Goal: Use online tool/utility: Utilize a website feature to perform a specific function

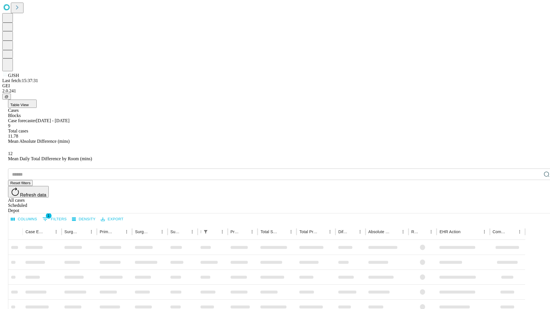
click at [29, 103] on span "Table View" at bounding box center [19, 105] width 18 height 4
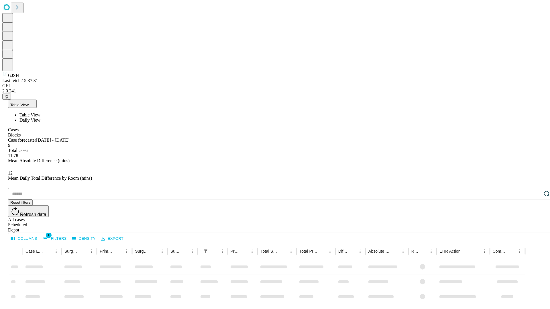
click at [40, 118] on span "Daily View" at bounding box center [29, 120] width 21 height 5
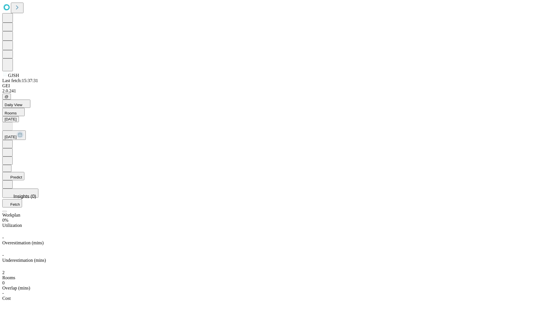
click at [24, 172] on button "Predict" at bounding box center [13, 176] width 22 height 8
